Goal: Navigation & Orientation: Find specific page/section

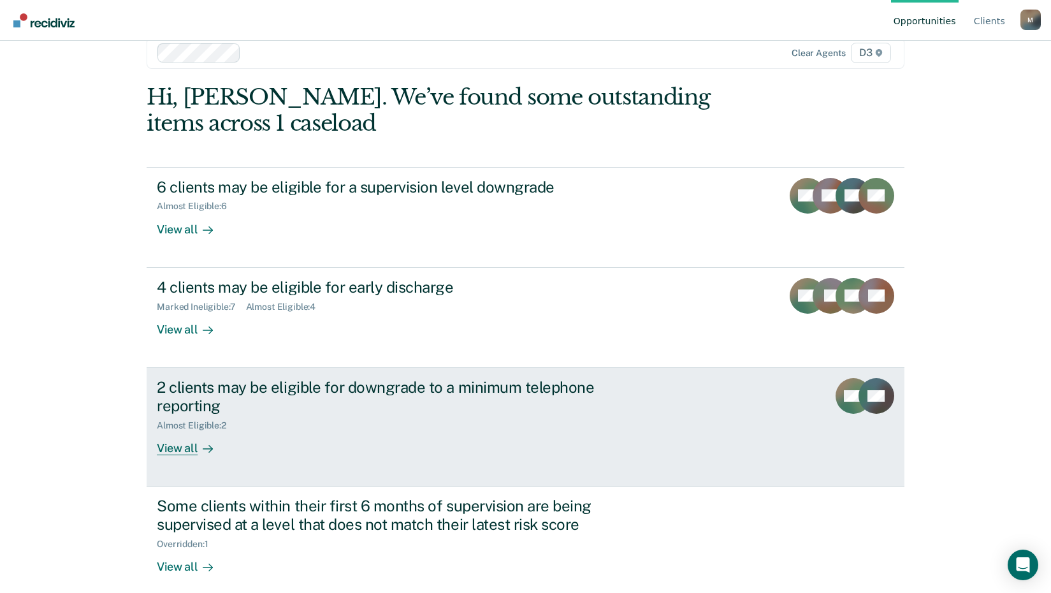
scroll to position [36, 0]
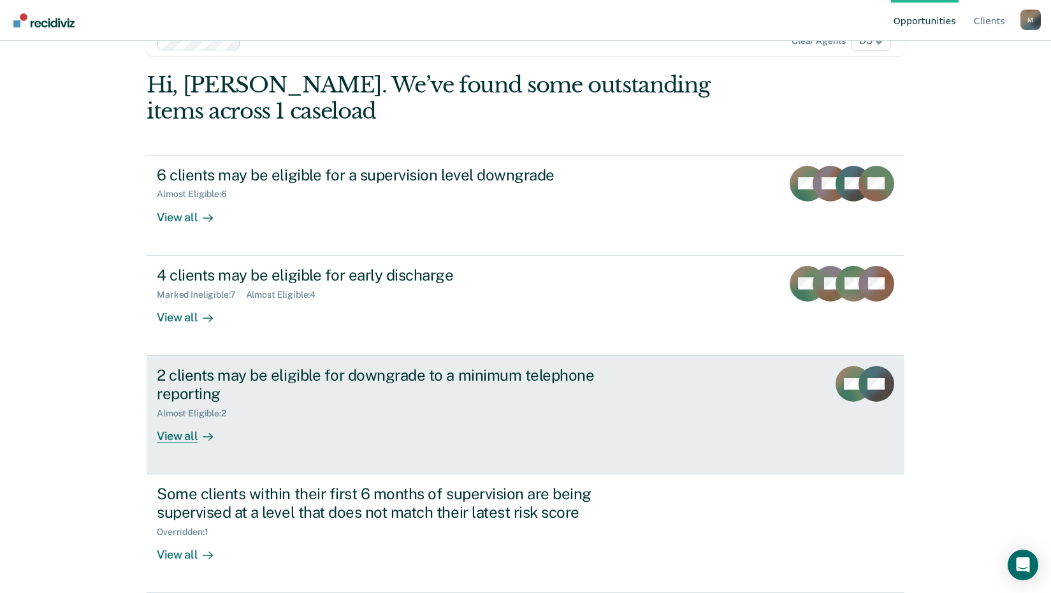
click at [169, 436] on div "View all" at bounding box center [192, 430] width 71 height 25
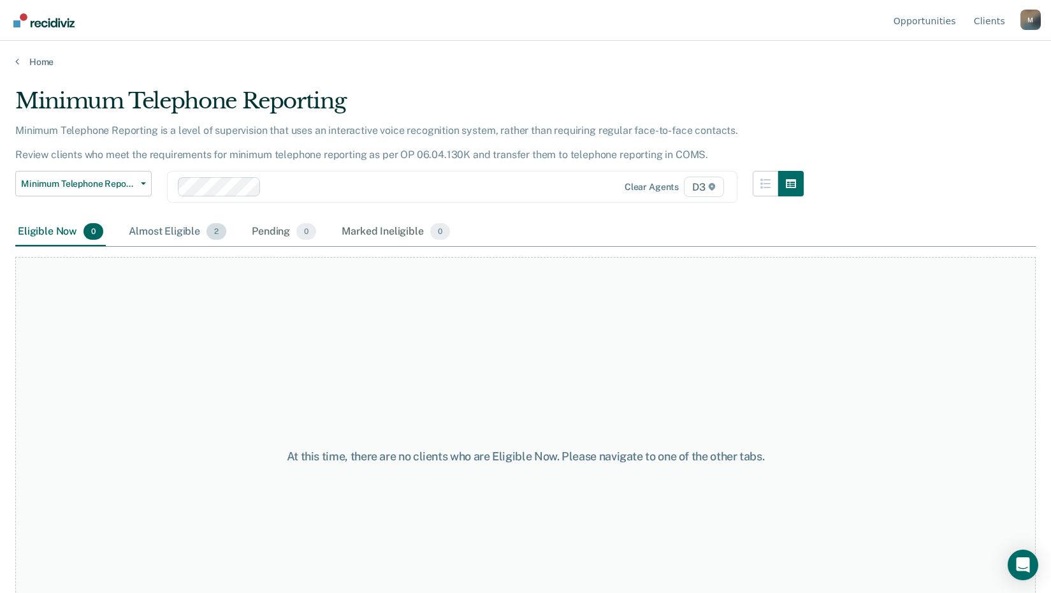
click at [185, 230] on div "Almost Eligible 2" at bounding box center [177, 232] width 103 height 28
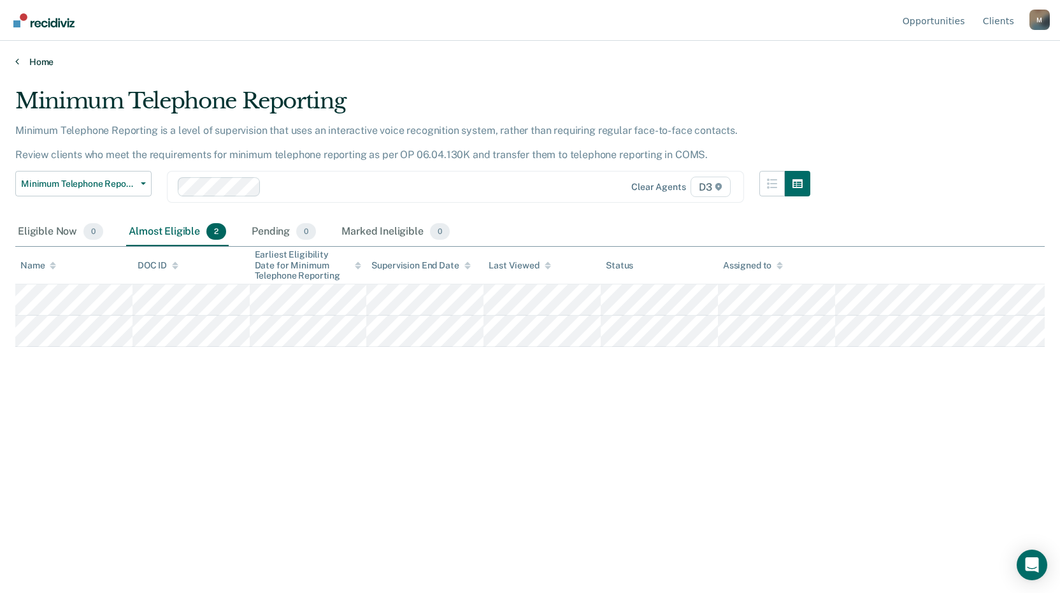
click at [27, 62] on link "Home" at bounding box center [530, 61] width 1030 height 11
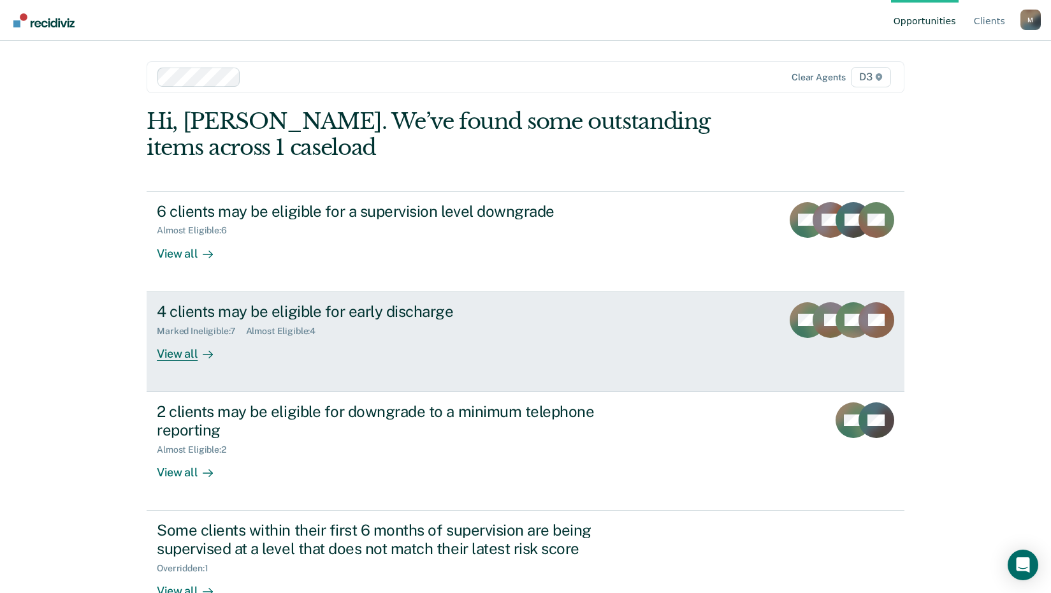
click at [186, 354] on div "View all" at bounding box center [192, 348] width 71 height 25
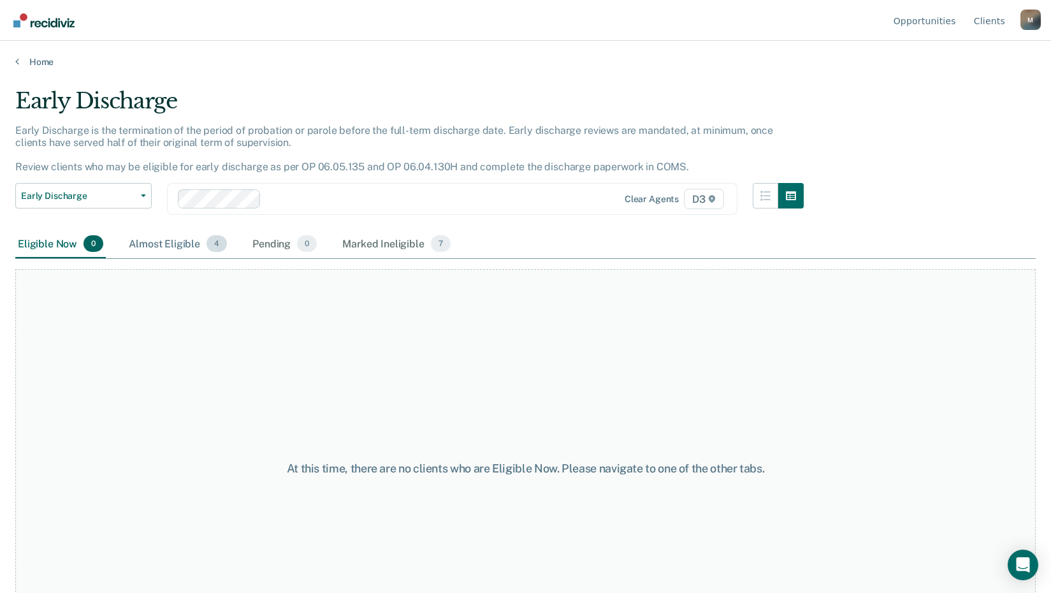
click at [182, 245] on div "Almost Eligible 4" at bounding box center [177, 244] width 103 height 28
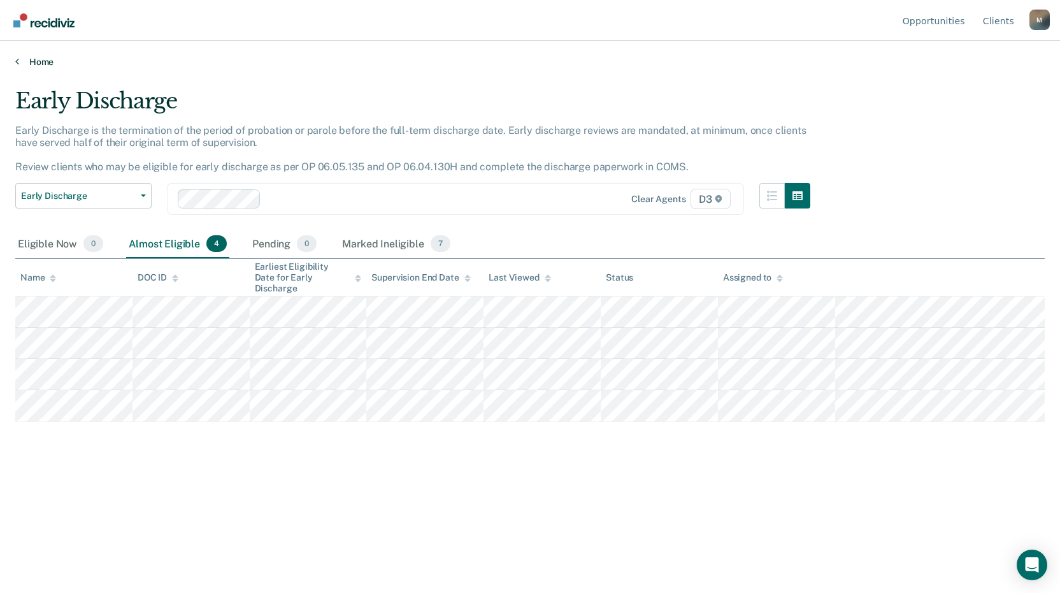
click at [31, 62] on link "Home" at bounding box center [530, 61] width 1030 height 11
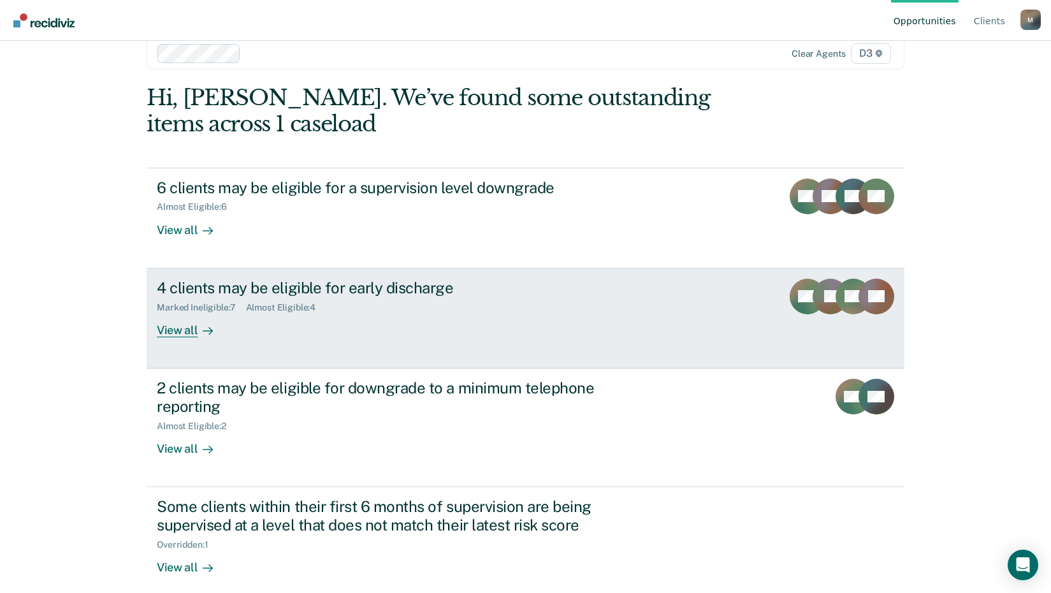
scroll to position [36, 0]
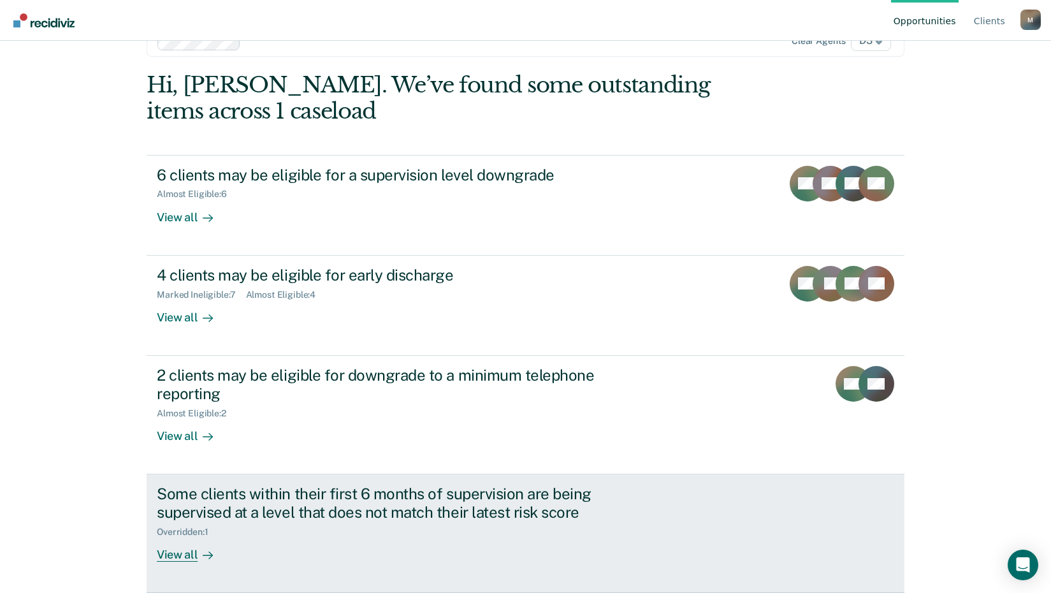
click at [178, 551] on div "View all" at bounding box center [192, 549] width 71 height 25
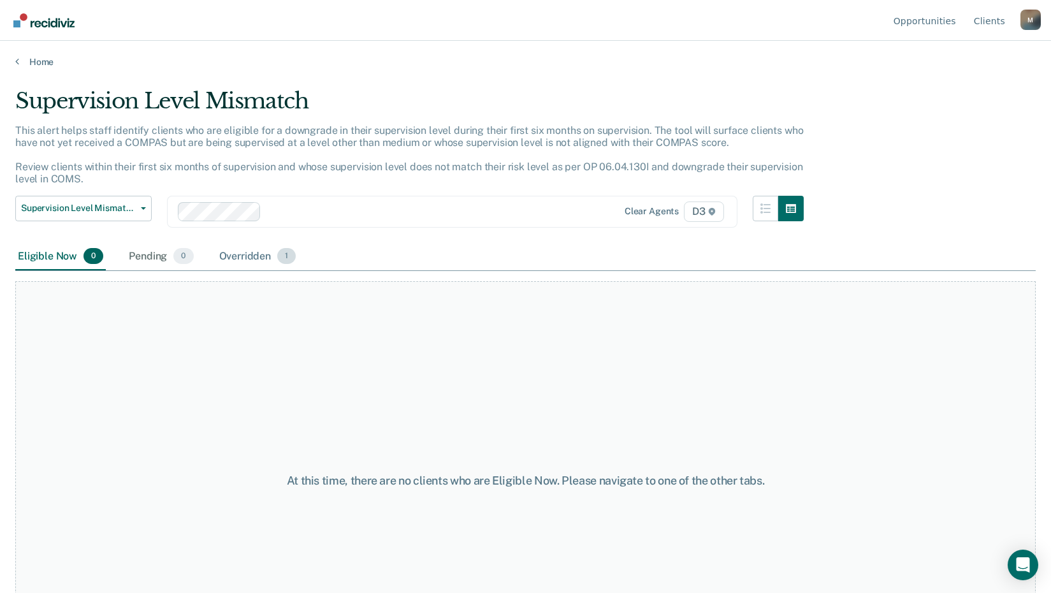
click at [252, 251] on div "Overridden 1" at bounding box center [258, 257] width 82 height 28
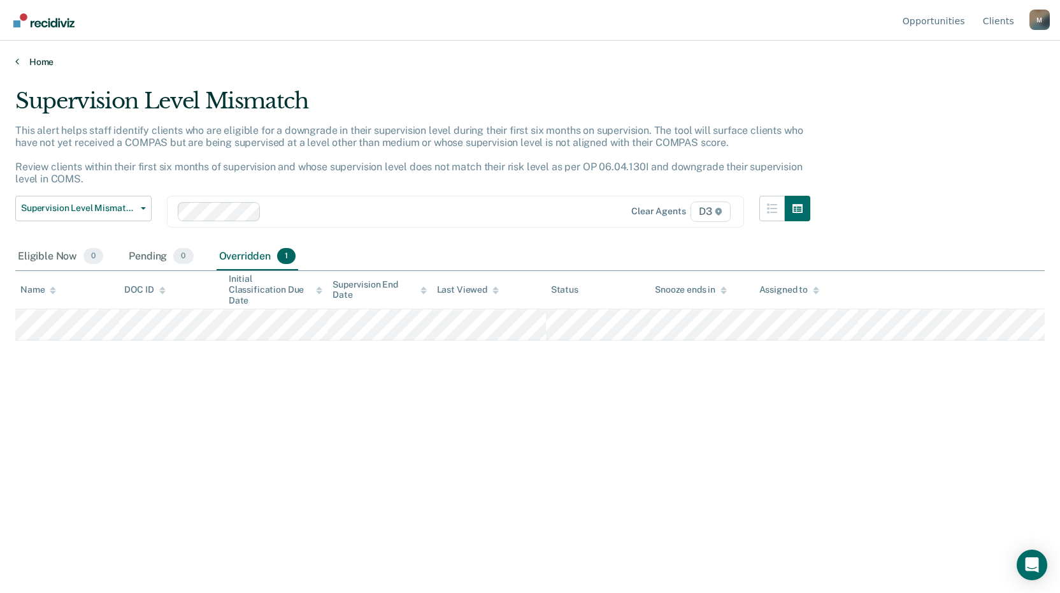
click at [41, 62] on link "Home" at bounding box center [530, 61] width 1030 height 11
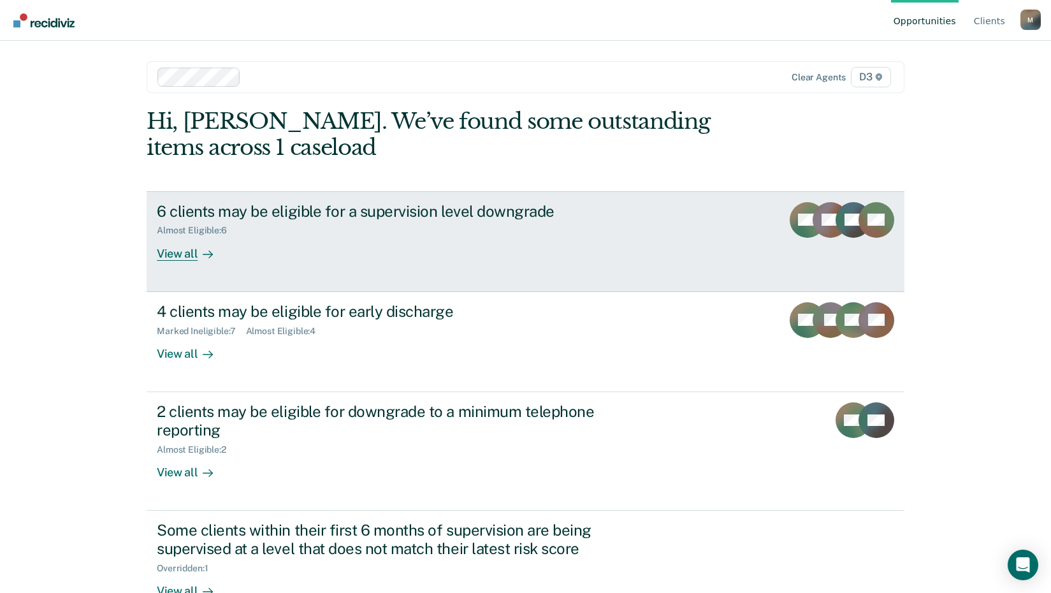
click at [178, 256] on div "View all" at bounding box center [192, 248] width 71 height 25
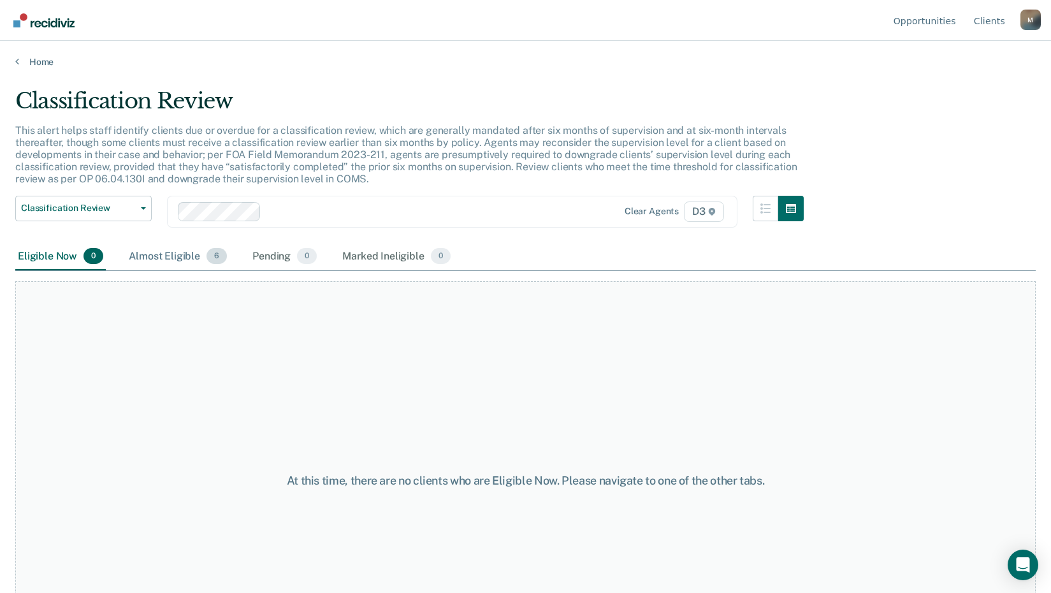
click at [168, 257] on div "Almost Eligible 6" at bounding box center [177, 257] width 103 height 28
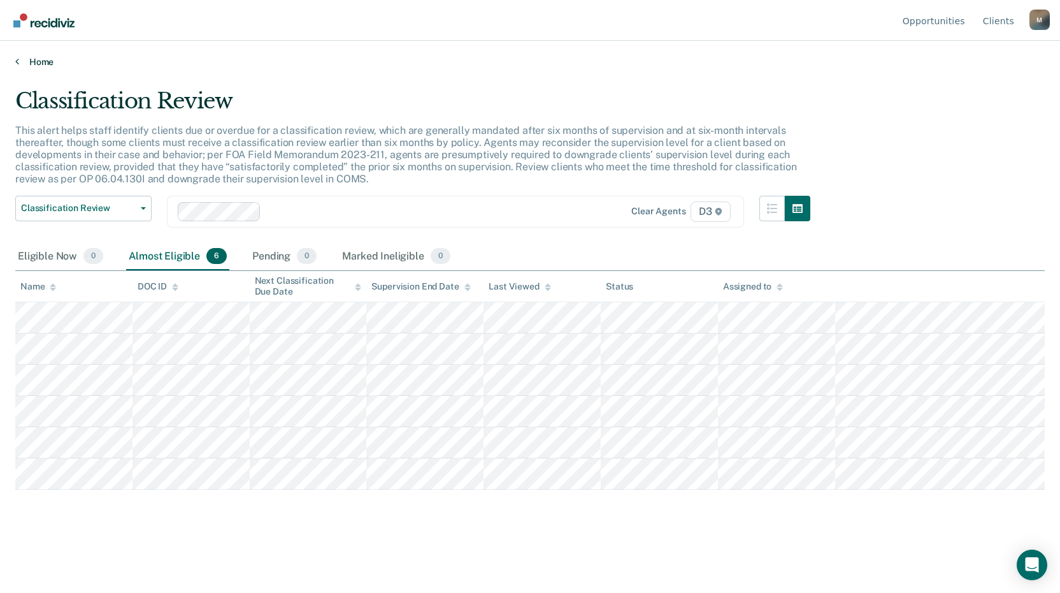
click at [34, 64] on link "Home" at bounding box center [530, 61] width 1030 height 11
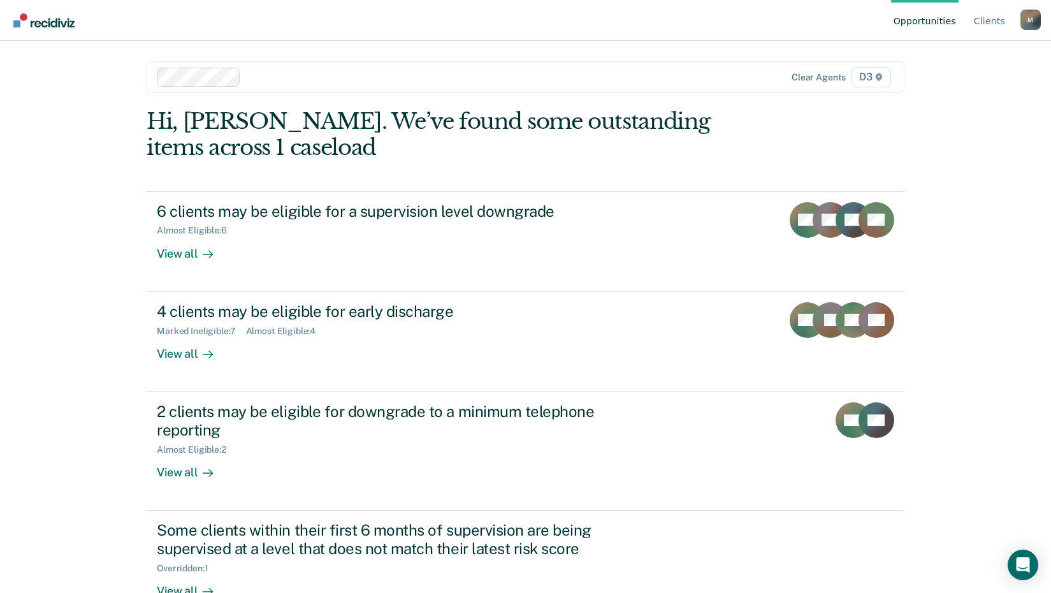
click at [1022, 21] on div "M" at bounding box center [1030, 20] width 20 height 20
click at [958, 103] on link "Log Out" at bounding box center [979, 100] width 82 height 11
